Goal: Information Seeking & Learning: Understand process/instructions

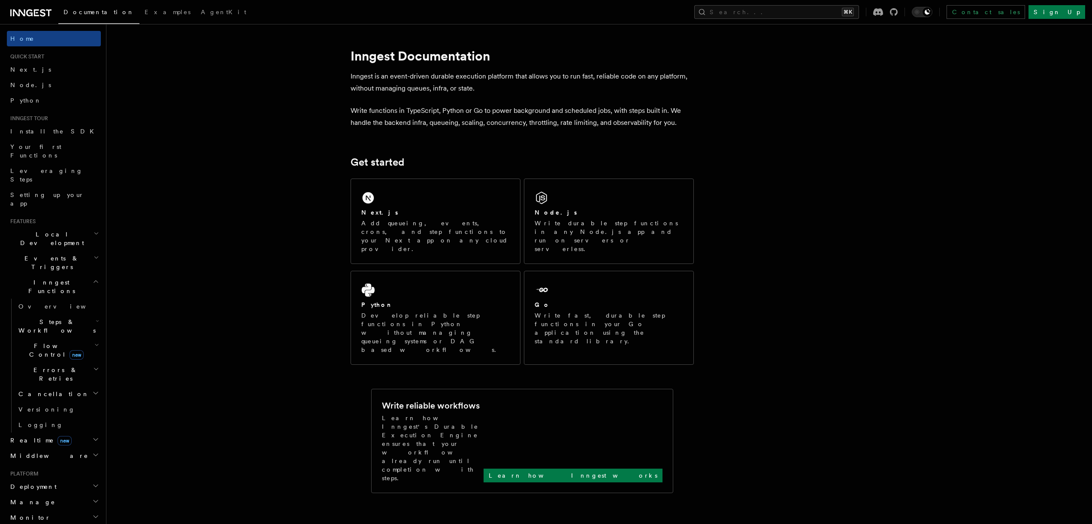
click at [25, 317] on span "Steps & Workflows" at bounding box center [55, 325] width 81 height 17
click at [33, 317] on span "Steps & Workflows" at bounding box center [55, 325] width 81 height 17
click at [35, 338] on h2 "Flow Control new" at bounding box center [58, 350] width 86 height 24
click at [36, 342] on span "Flow Control new" at bounding box center [54, 350] width 79 height 17
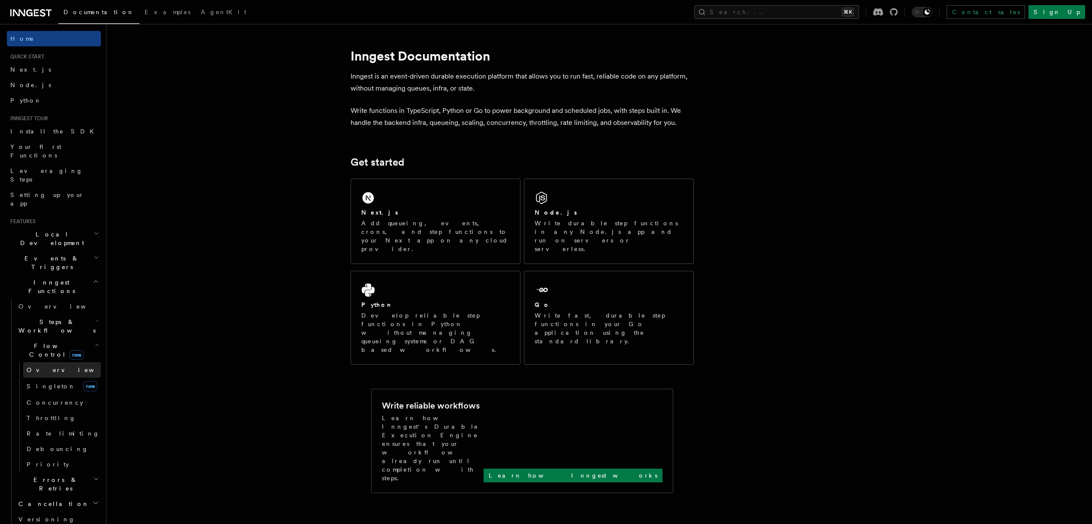
click at [53, 362] on link "Overview" at bounding box center [62, 369] width 78 height 15
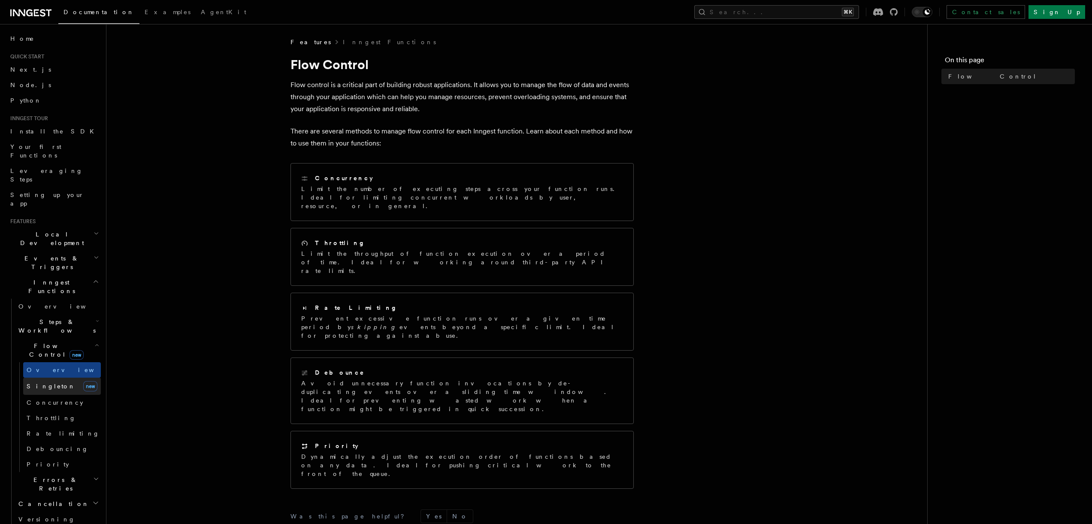
click at [53, 378] on link "[PERSON_NAME] new" at bounding box center [62, 386] width 78 height 17
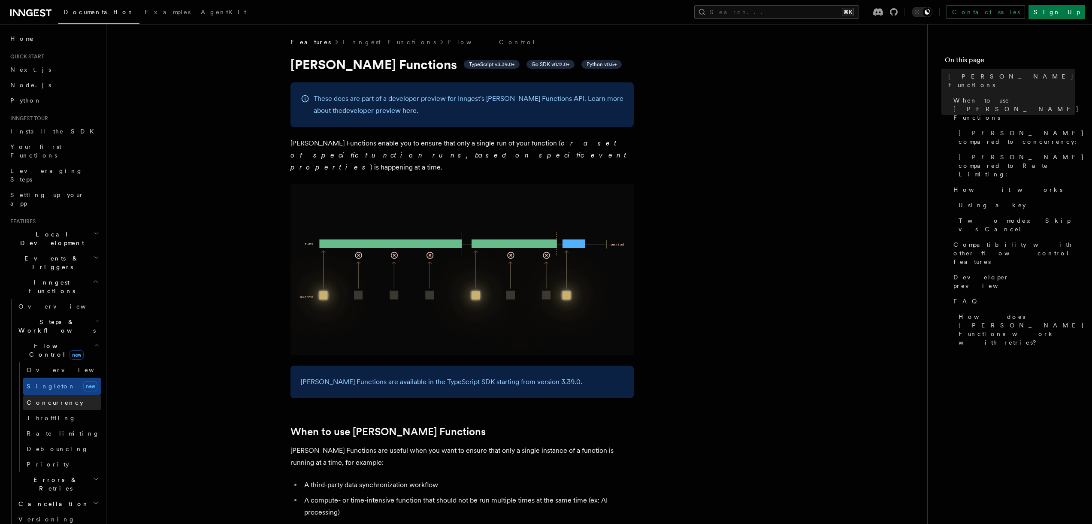
click at [53, 399] on span "Concurrency" at bounding box center [55, 402] width 57 height 7
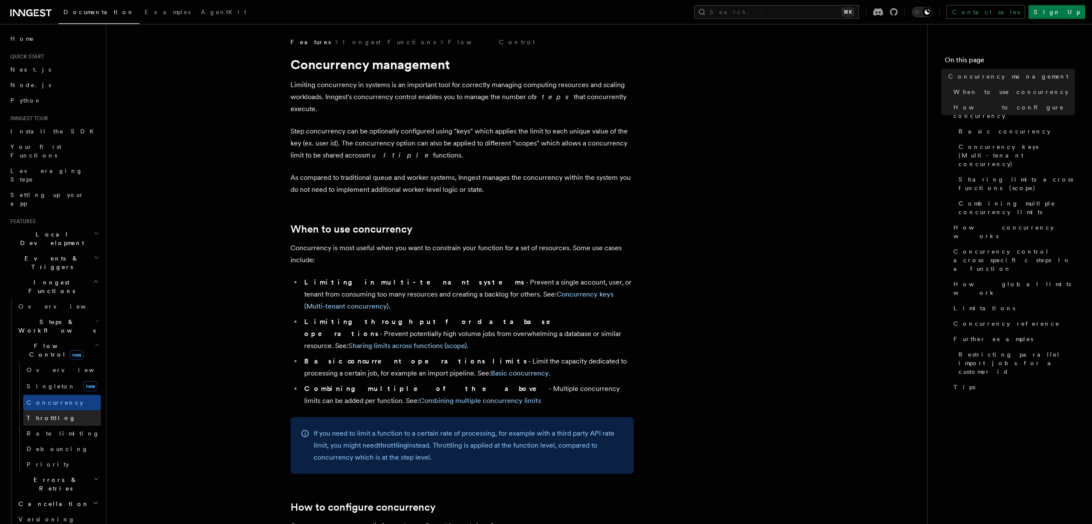
click at [51, 414] on span "Throttling" at bounding box center [51, 417] width 49 height 7
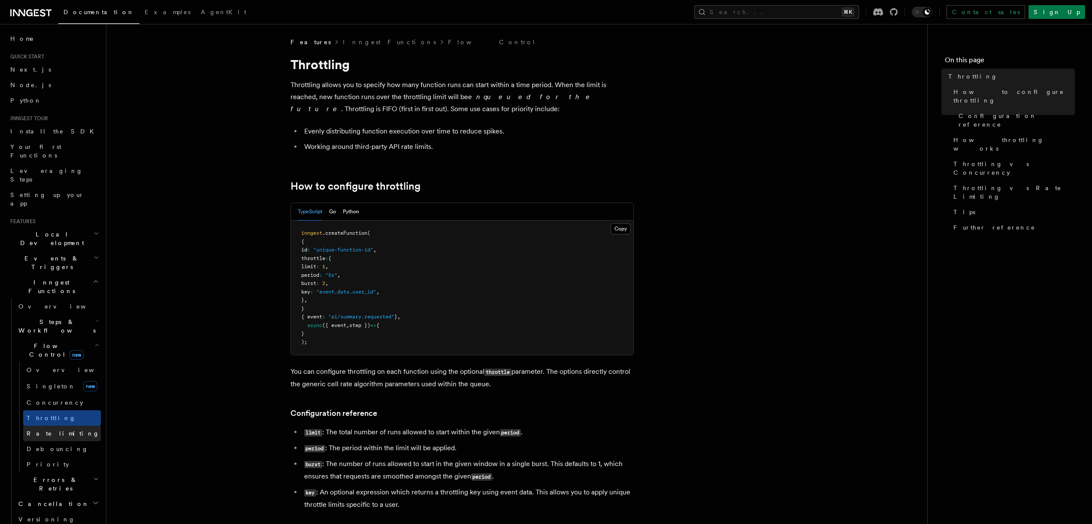
click at [58, 430] on span "Rate limiting" at bounding box center [63, 433] width 73 height 7
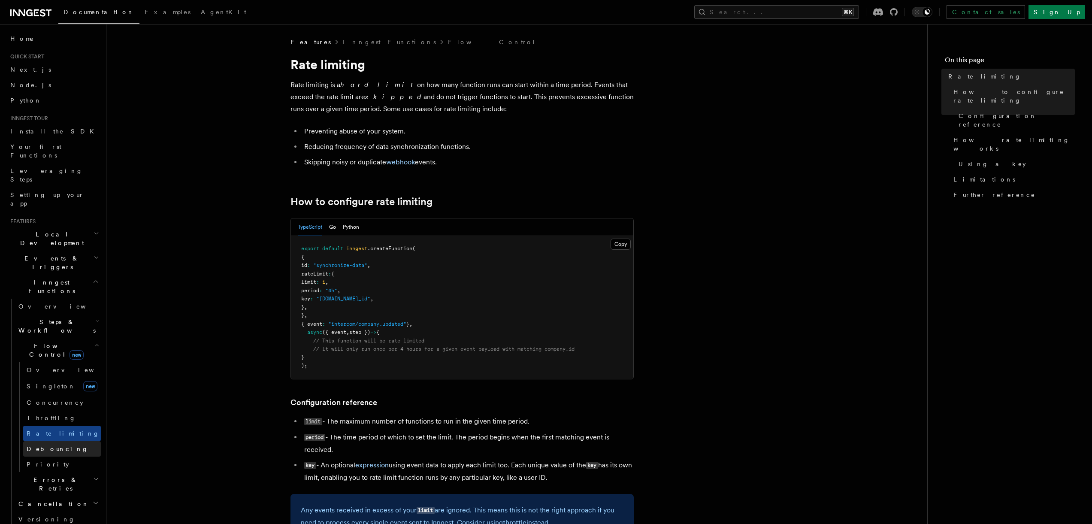
click at [57, 445] on span "Debouncing" at bounding box center [58, 448] width 62 height 7
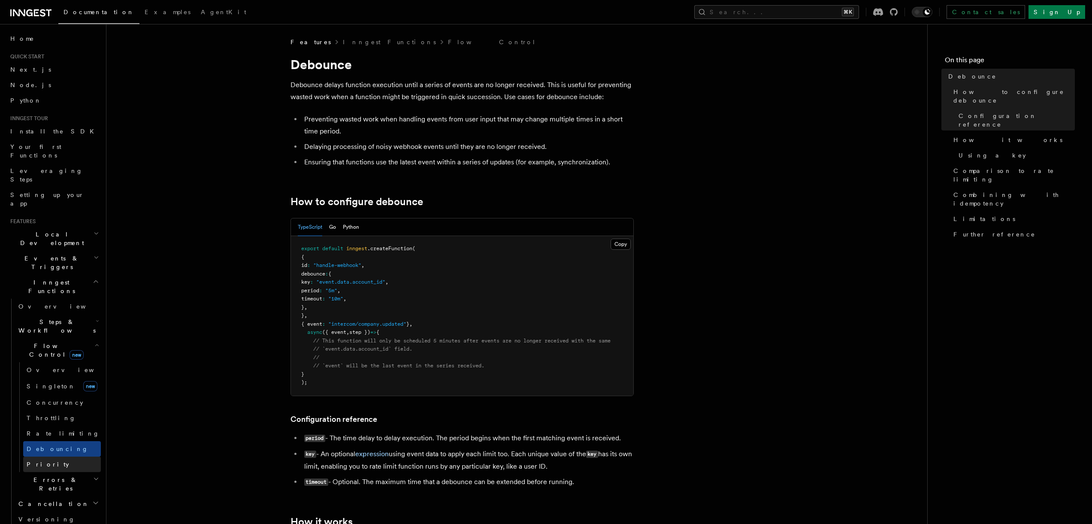
click at [51, 456] on link "Priority" at bounding box center [62, 463] width 78 height 15
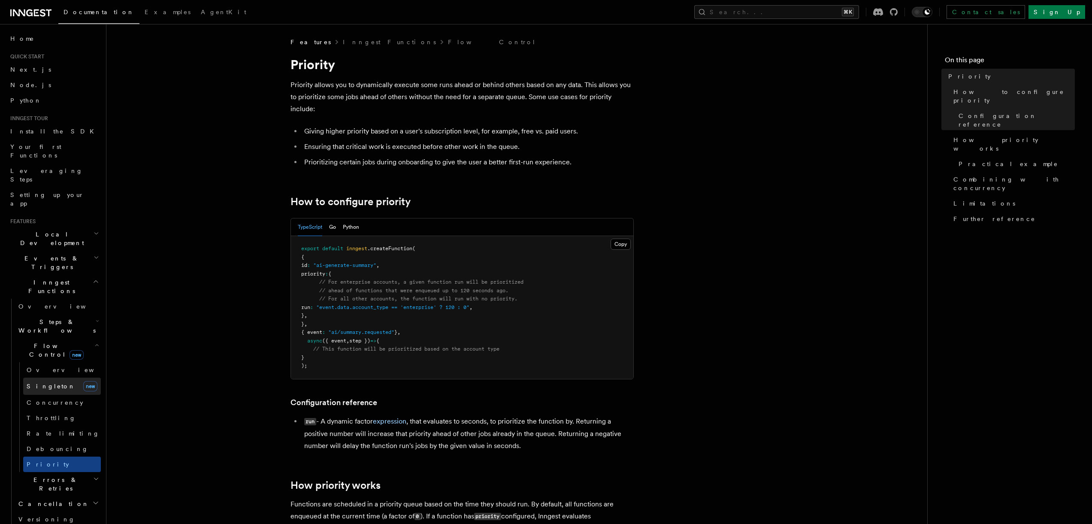
click at [45, 383] on span "Singleton" at bounding box center [51, 386] width 49 height 7
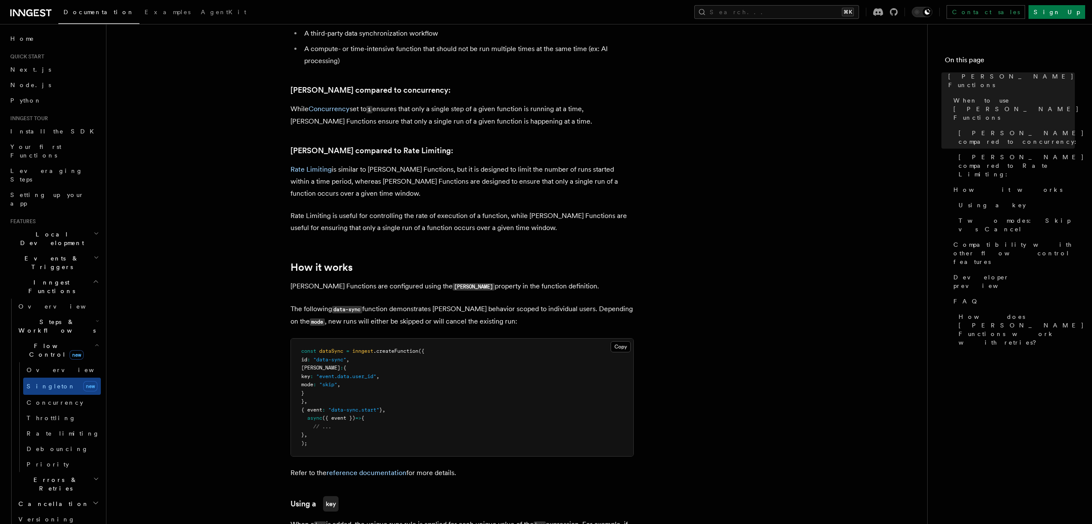
scroll to position [485, 0]
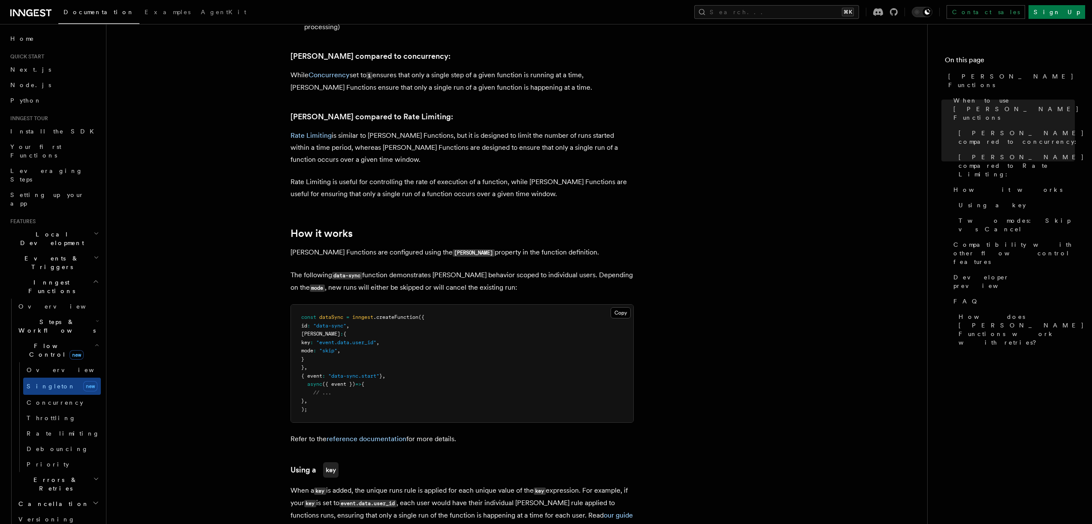
drag, startPoint x: 311, startPoint y: 320, endPoint x: 359, endPoint y: 346, distance: 54.3
click at [359, 346] on pre "const dataSync = inngest .createFunction ({ id : "data-sync" , [PERSON_NAME] : …" at bounding box center [462, 364] width 342 height 118
click at [357, 352] on pre "const dataSync = inngest .createFunction ({ id : "data-sync" , [PERSON_NAME] : …" at bounding box center [462, 364] width 342 height 118
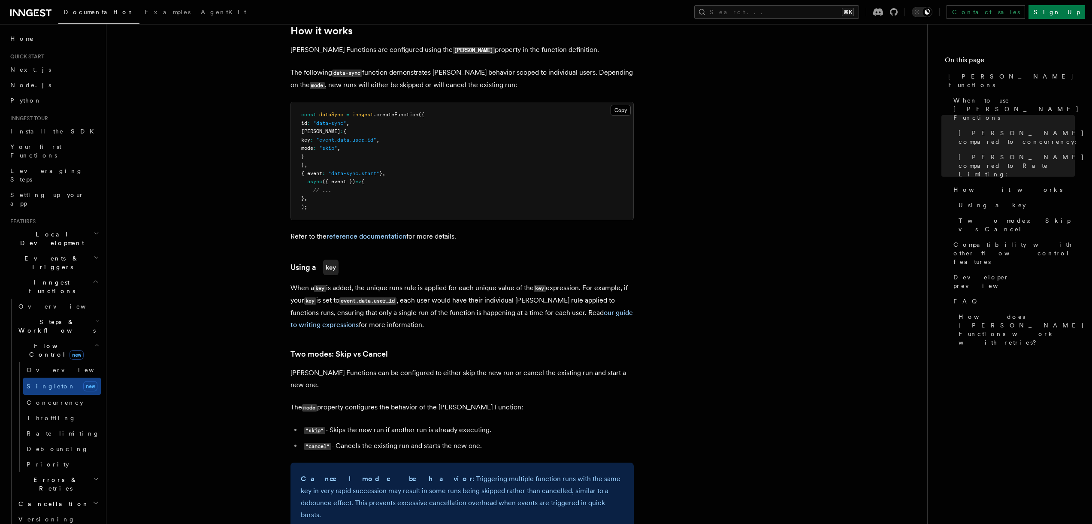
scroll to position [703, 0]
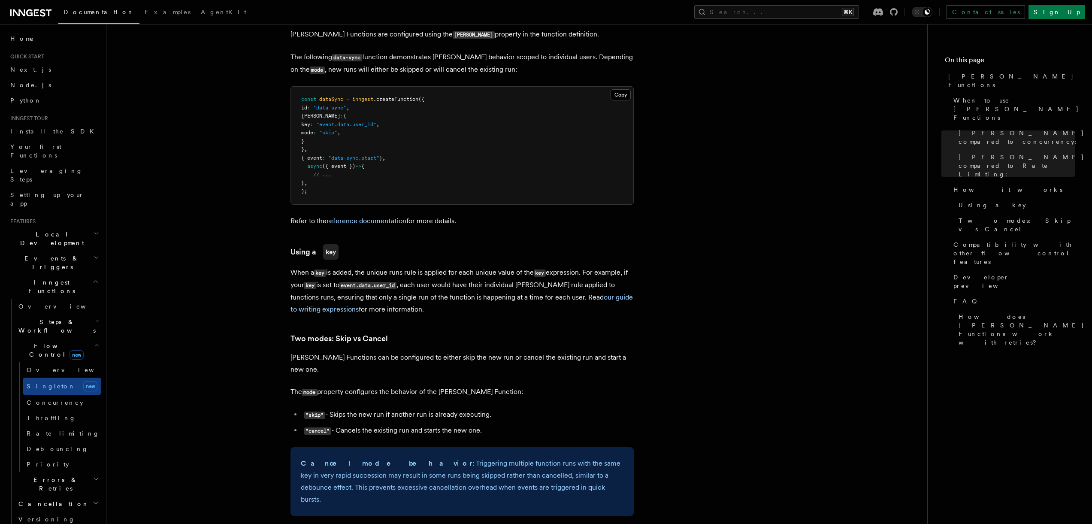
drag, startPoint x: 313, startPoint y: 104, endPoint x: 343, endPoint y: 129, distance: 39.3
click at [343, 129] on pre "const dataSync = inngest .createFunction ({ id : "data-sync" , [PERSON_NAME] : …" at bounding box center [462, 146] width 342 height 118
drag, startPoint x: 325, startPoint y: 132, endPoint x: 314, endPoint y: 105, distance: 29.2
click at [314, 105] on pre "const dataSync = inngest .createFunction ({ id : "data-sync" , [PERSON_NAME] : …" at bounding box center [462, 146] width 342 height 118
click at [314, 113] on span "[PERSON_NAME]" at bounding box center [320, 116] width 39 height 6
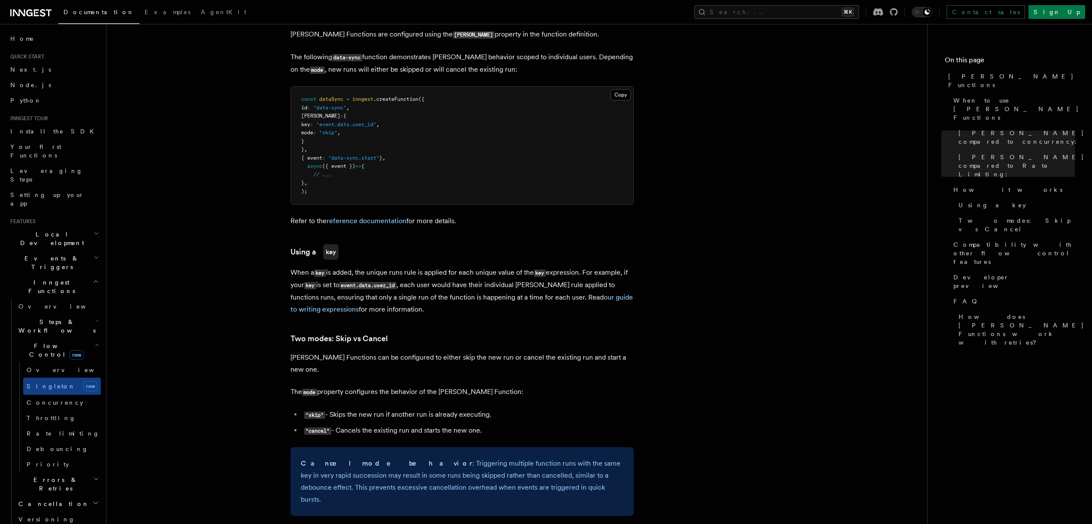
drag, startPoint x: 314, startPoint y: 104, endPoint x: 332, endPoint y: 130, distance: 31.4
click at [332, 130] on pre "const dataSync = inngest .createFunction ({ id : "data-sync" , [PERSON_NAME] : …" at bounding box center [462, 146] width 342 height 118
copy code "[PERSON_NAME] : { key : "event.data.user_id" , mode : "skip" , }"
click at [37, 125] on link "Install the SDK" at bounding box center [54, 131] width 94 height 15
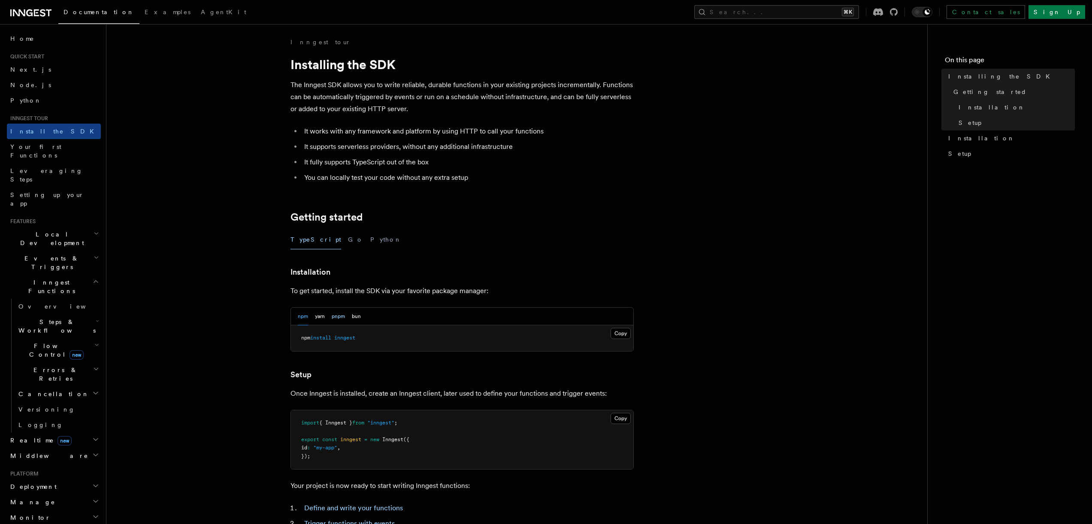
click at [339, 317] on button "pnpm" at bounding box center [338, 317] width 13 height 18
drag, startPoint x: 304, startPoint y: 337, endPoint x: 378, endPoint y: 336, distance: 74.2
click at [374, 336] on pre "pnpm add inngest" at bounding box center [462, 338] width 342 height 26
copy span "pnpm add inngest"
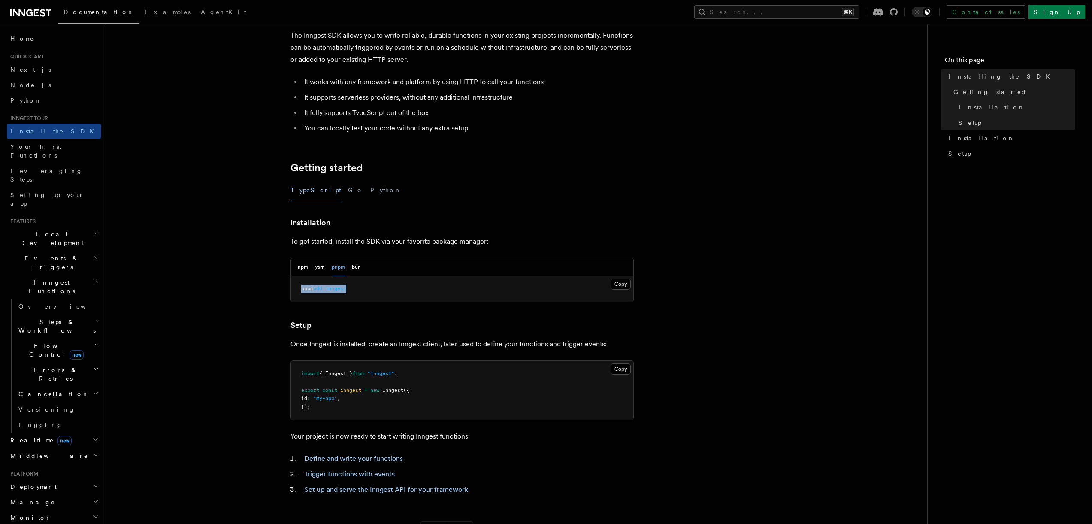
scroll to position [170, 0]
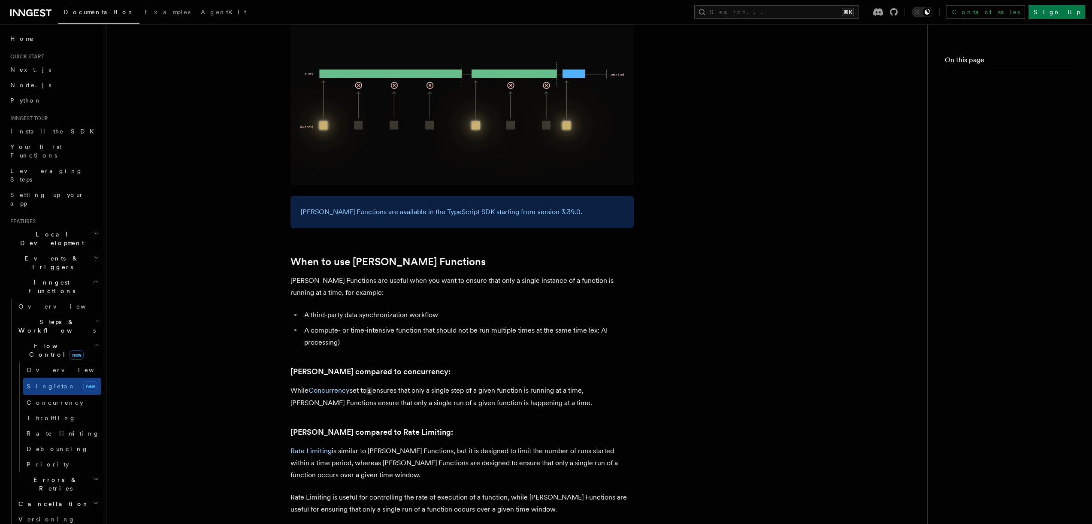
scroll to position [703, 0]
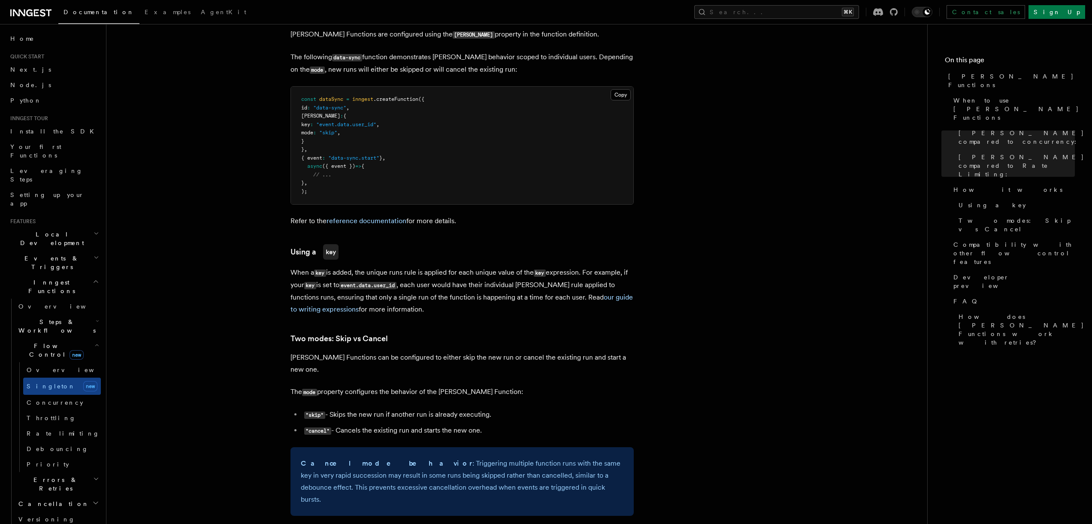
click at [337, 130] on span ""skip"" at bounding box center [328, 133] width 18 height 6
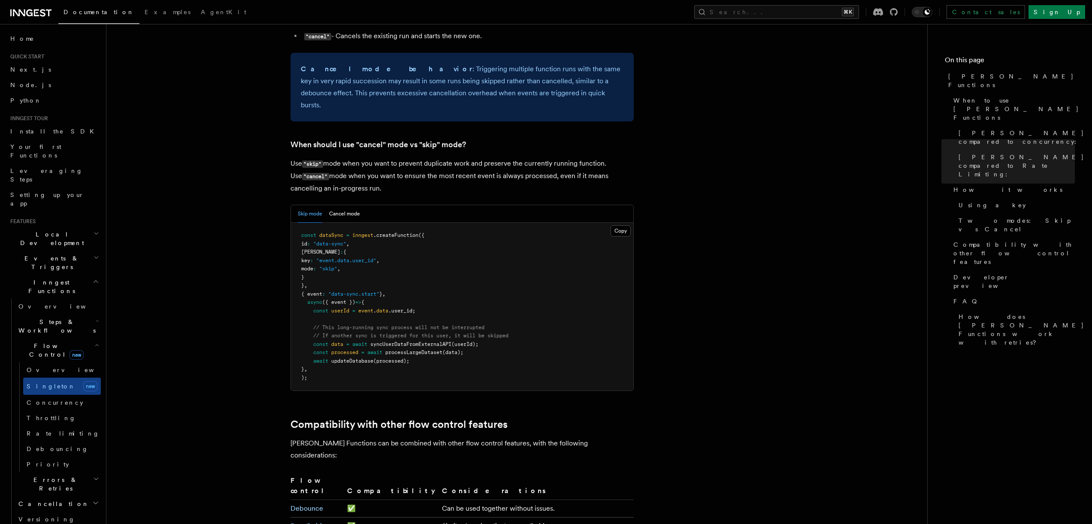
scroll to position [1114, 0]
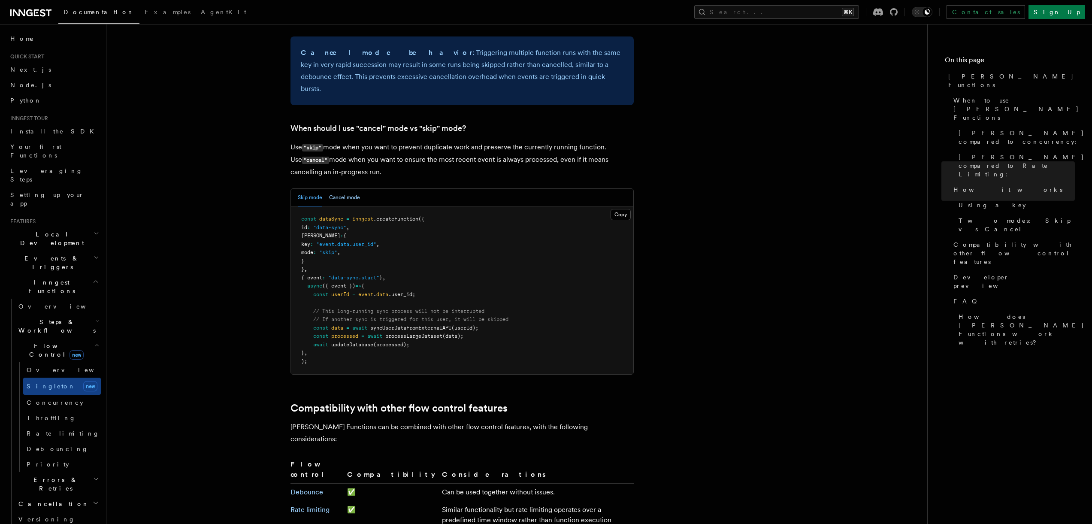
click at [342, 189] on button "Cancel mode" at bounding box center [344, 198] width 31 height 18
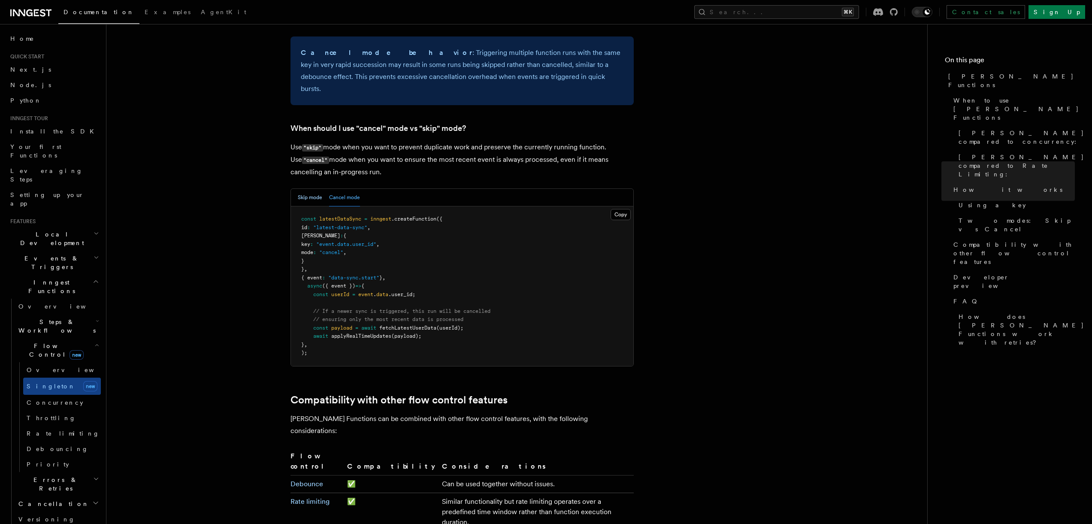
click at [299, 189] on button "Skip mode" at bounding box center [310, 198] width 24 height 18
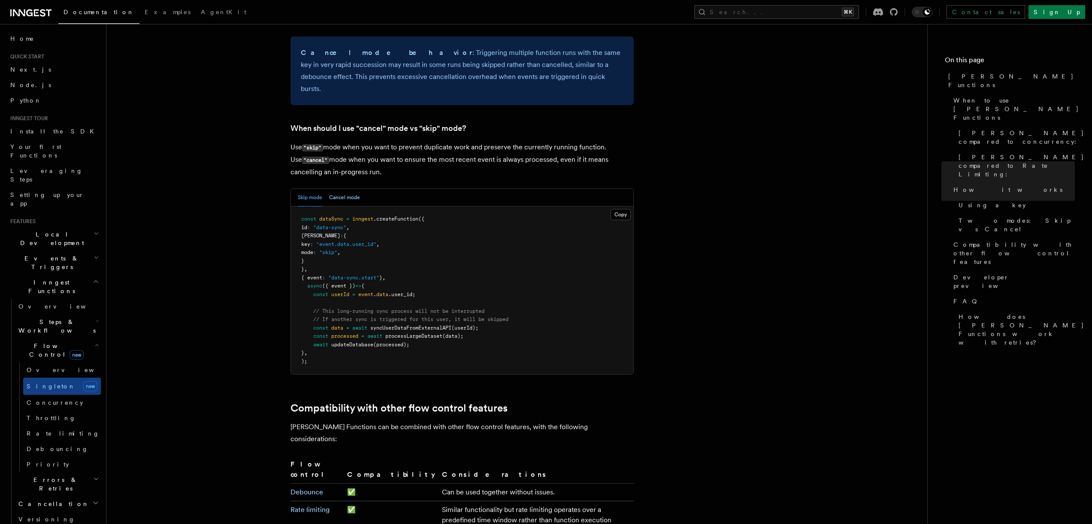
click at [342, 189] on button "Cancel mode" at bounding box center [344, 198] width 31 height 18
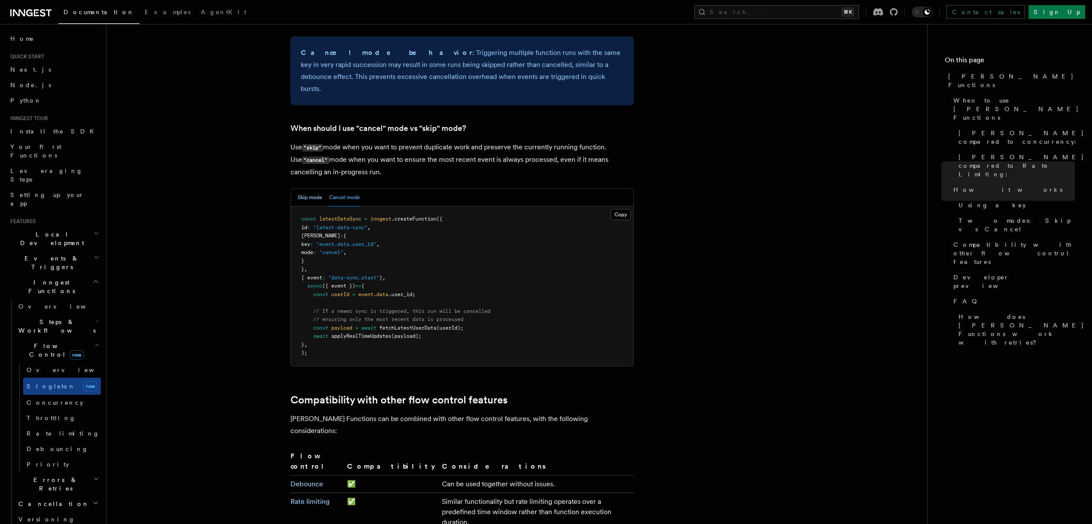
click at [306, 189] on button "Skip mode" at bounding box center [310, 198] width 24 height 18
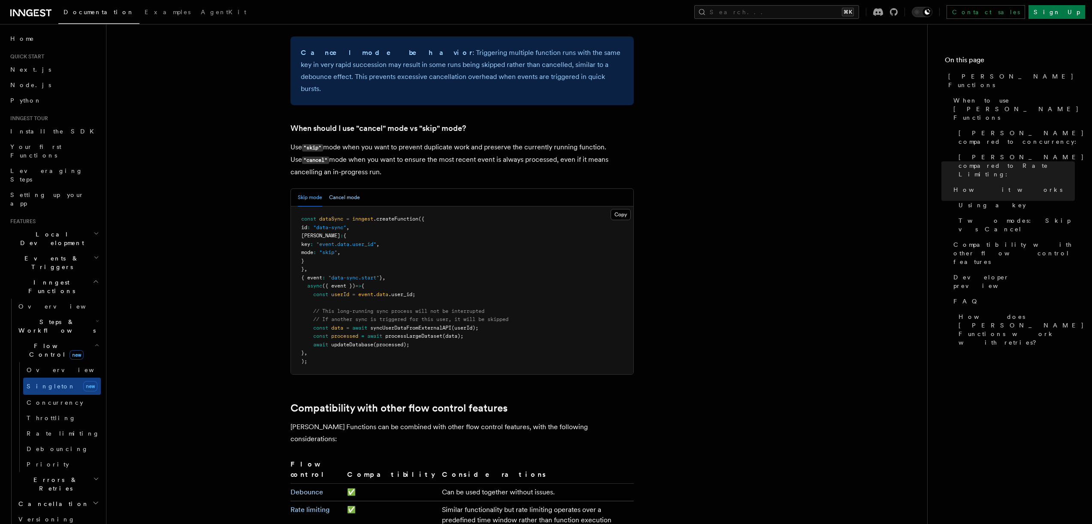
click at [348, 189] on button "Cancel mode" at bounding box center [344, 198] width 31 height 18
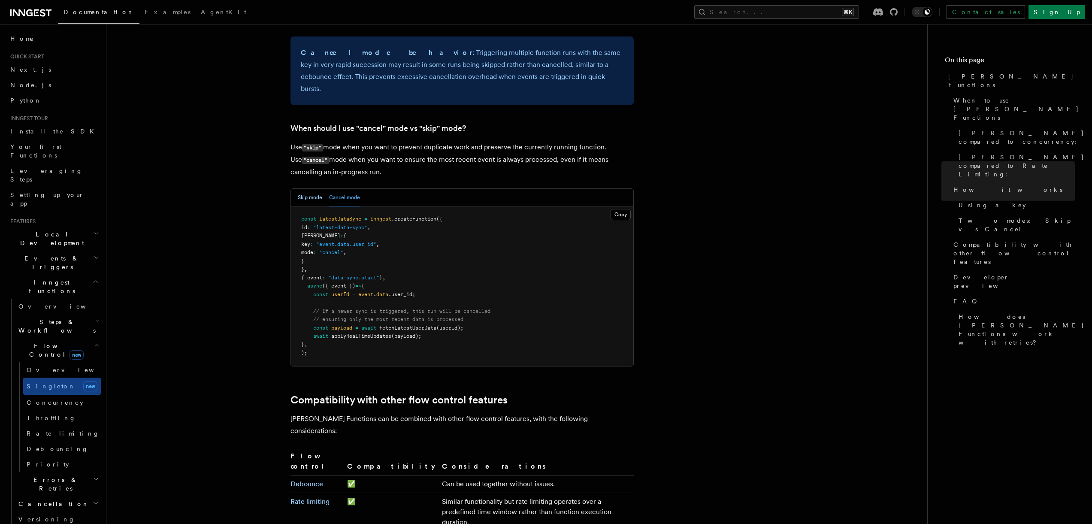
click at [307, 189] on button "Skip mode" at bounding box center [310, 198] width 24 height 18
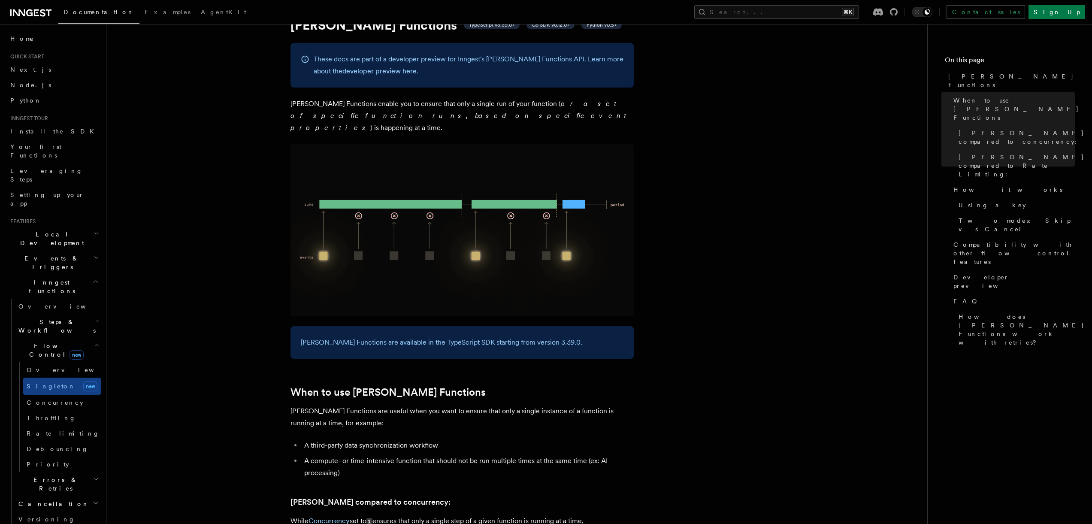
scroll to position [0, 0]
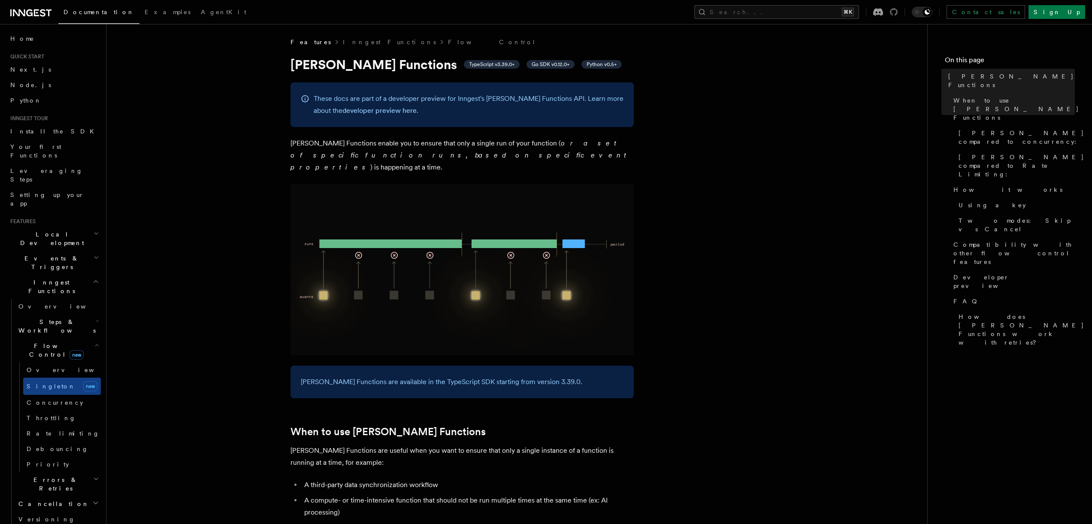
click at [898, 12] on icon at bounding box center [894, 12] width 8 height 8
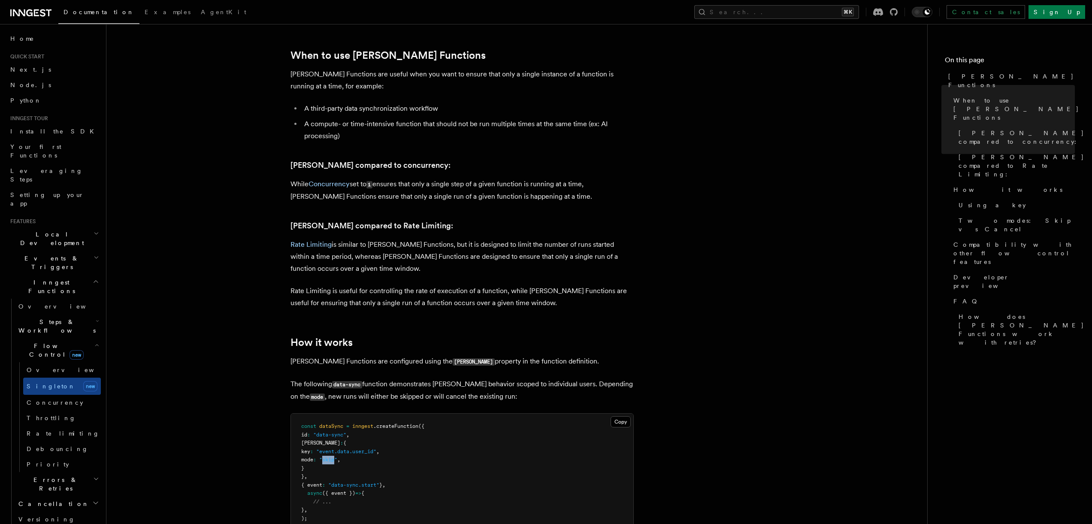
scroll to position [374, 0]
